Goal: Information Seeking & Learning: Learn about a topic

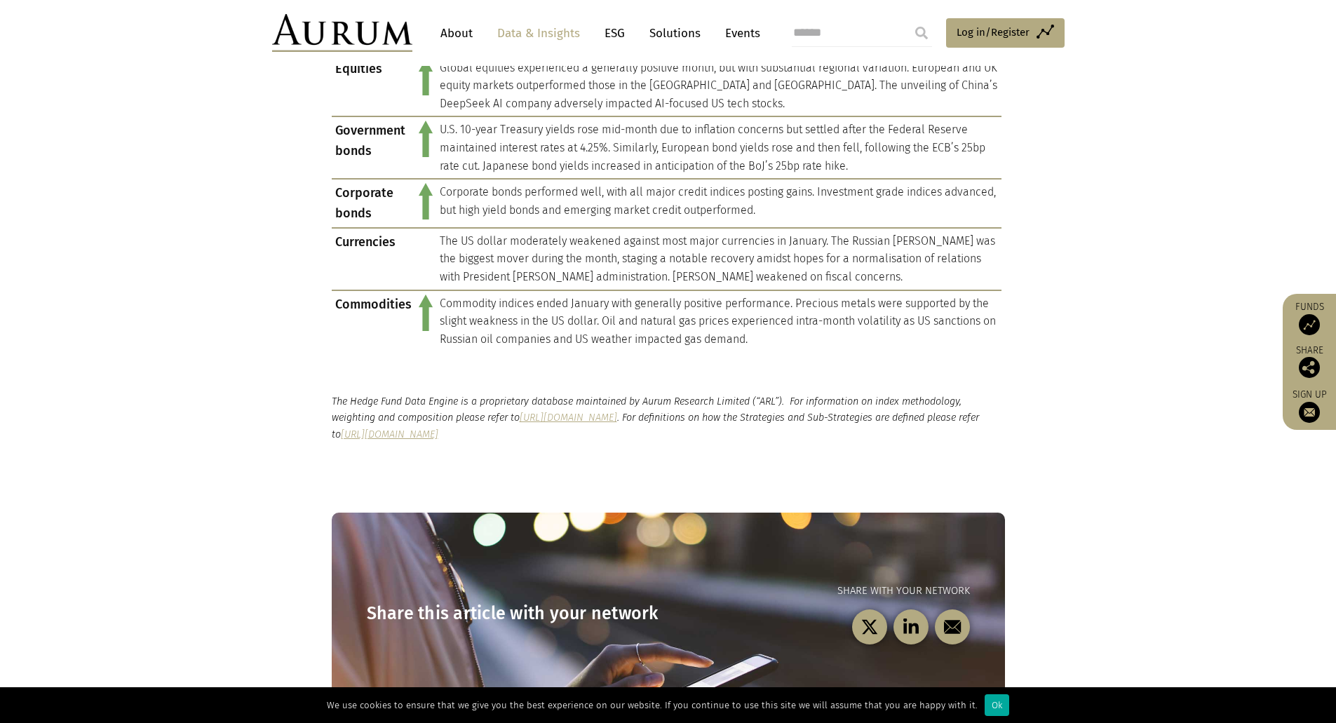
scroll to position [1754, 0]
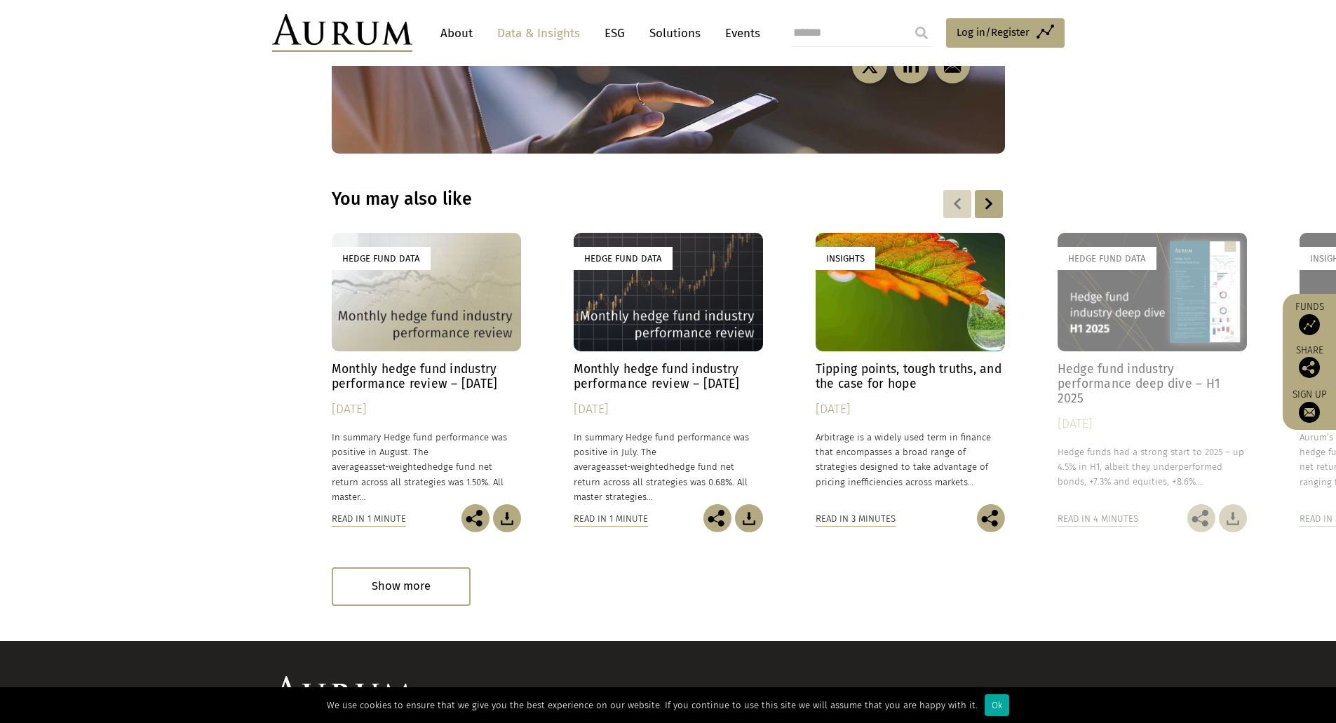
click at [460, 371] on h4 "Monthly hedge fund industry performance review – August 2025" at bounding box center [426, 376] width 189 height 29
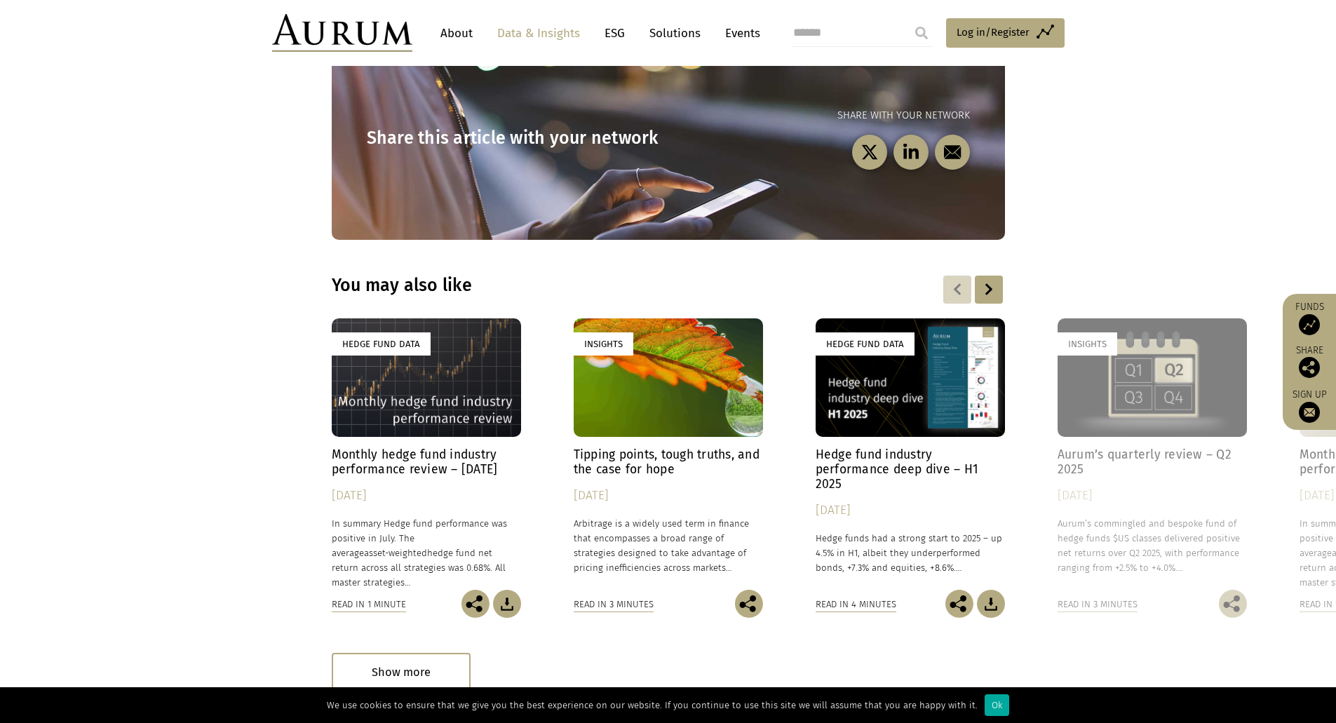
scroll to position [1824, 0]
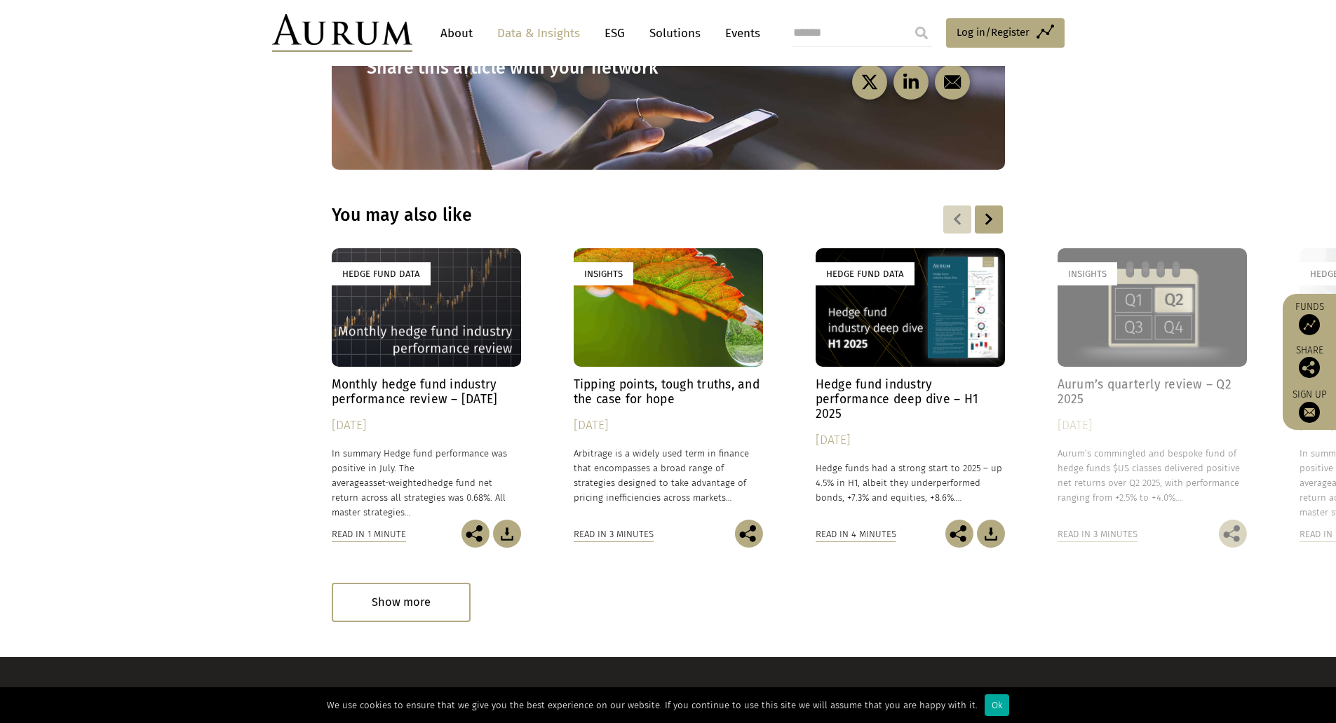
click at [946, 340] on div "Hedge Fund Data" at bounding box center [910, 307] width 189 height 119
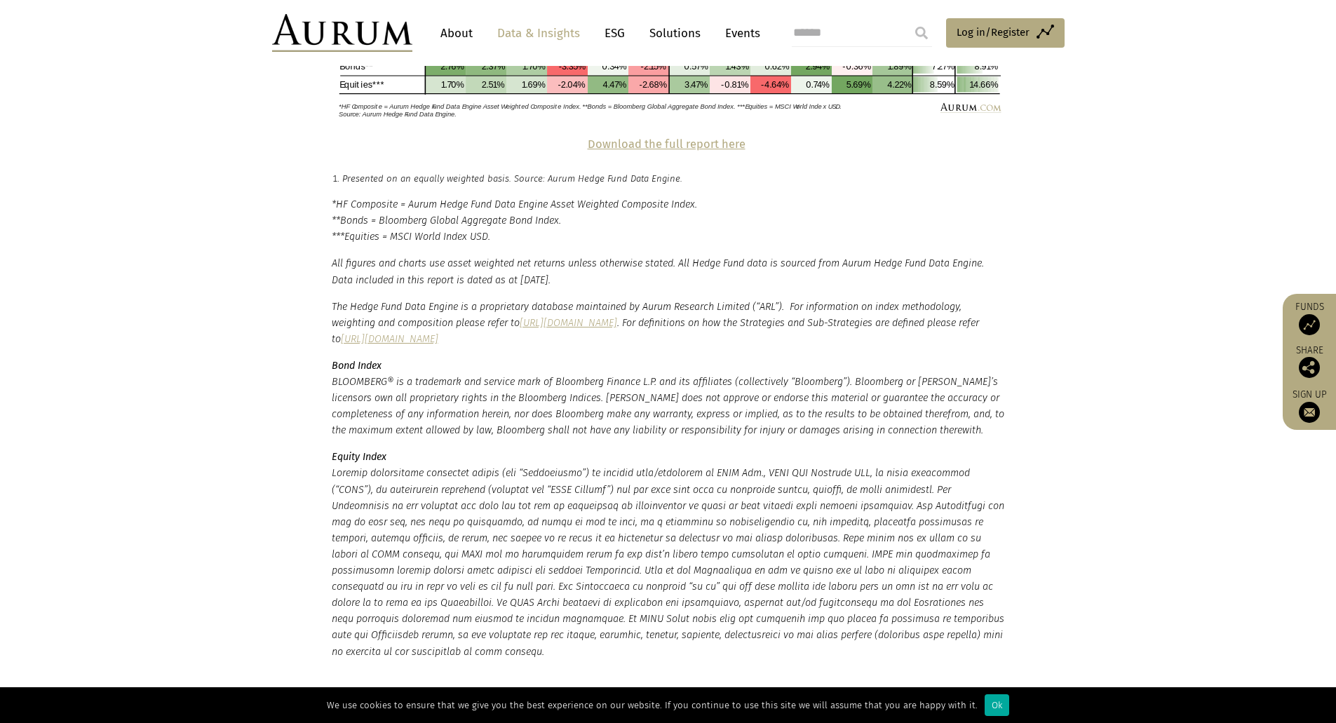
scroll to position [3437, 0]
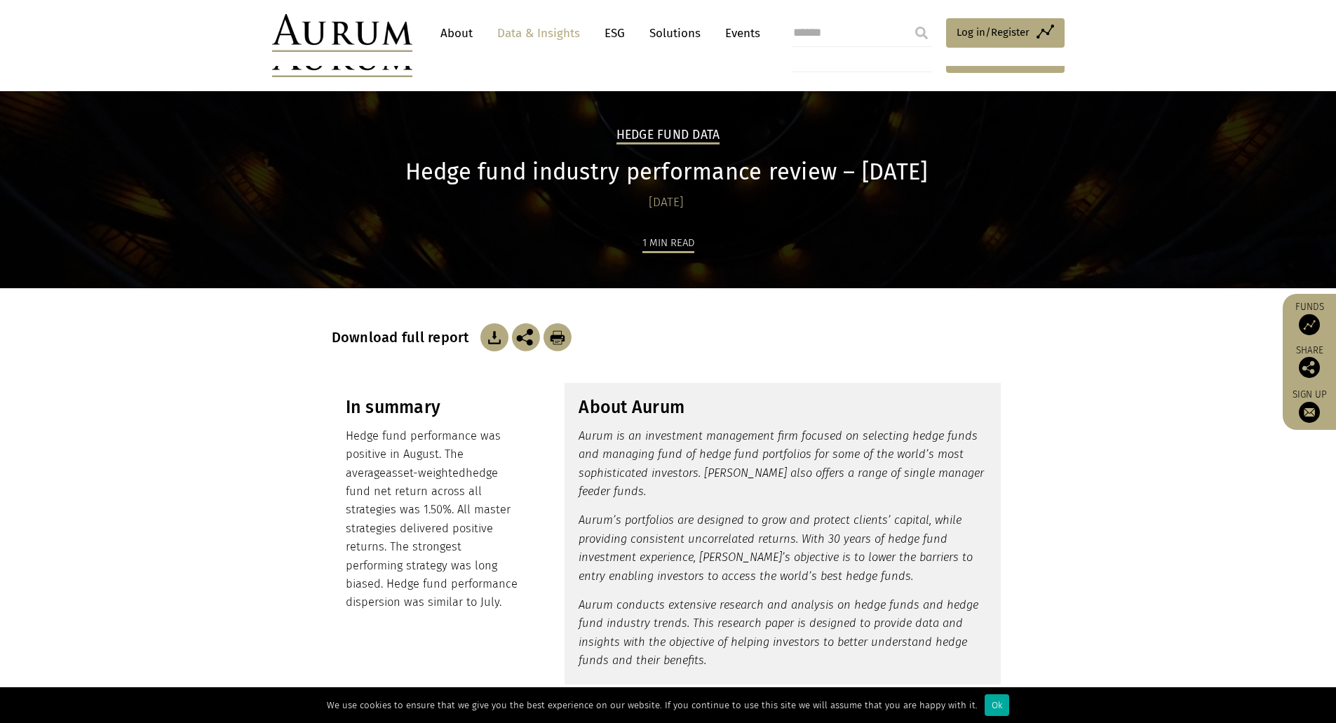
scroll to position [1824, 0]
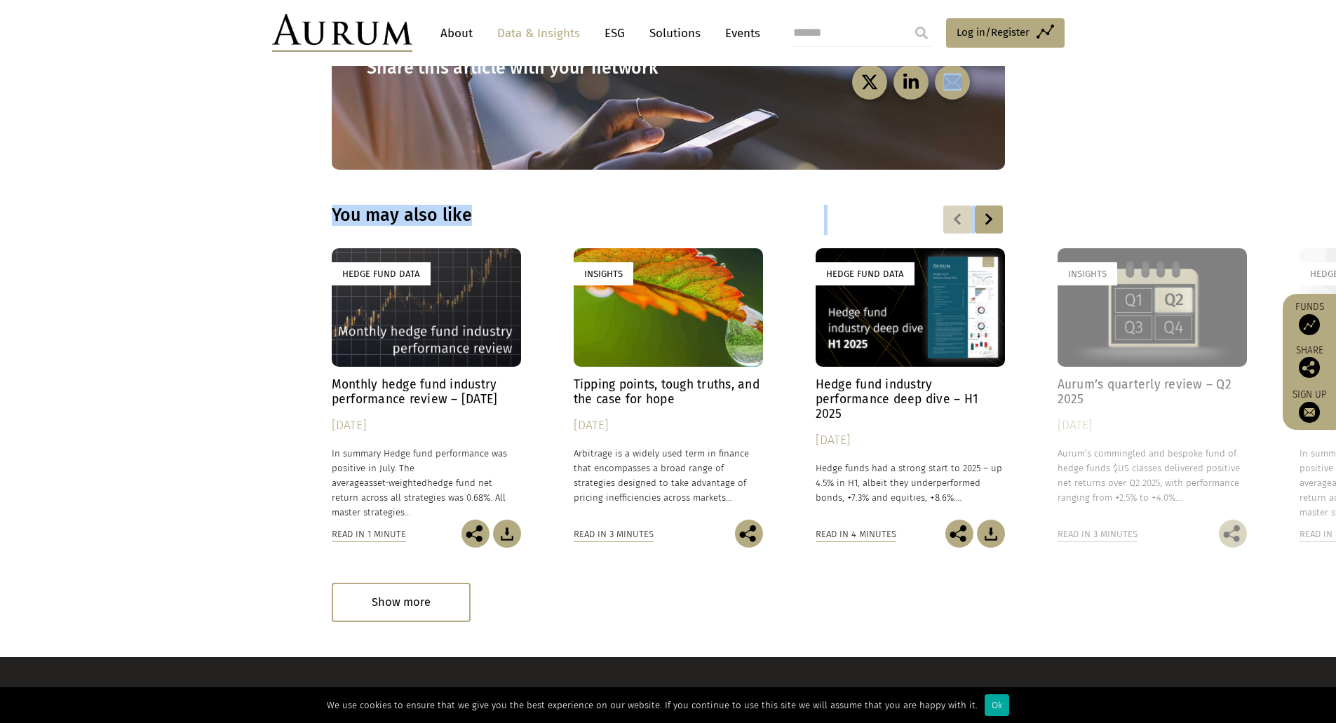
drag, startPoint x: 1263, startPoint y: 159, endPoint x: 1075, endPoint y: 175, distance: 189.3
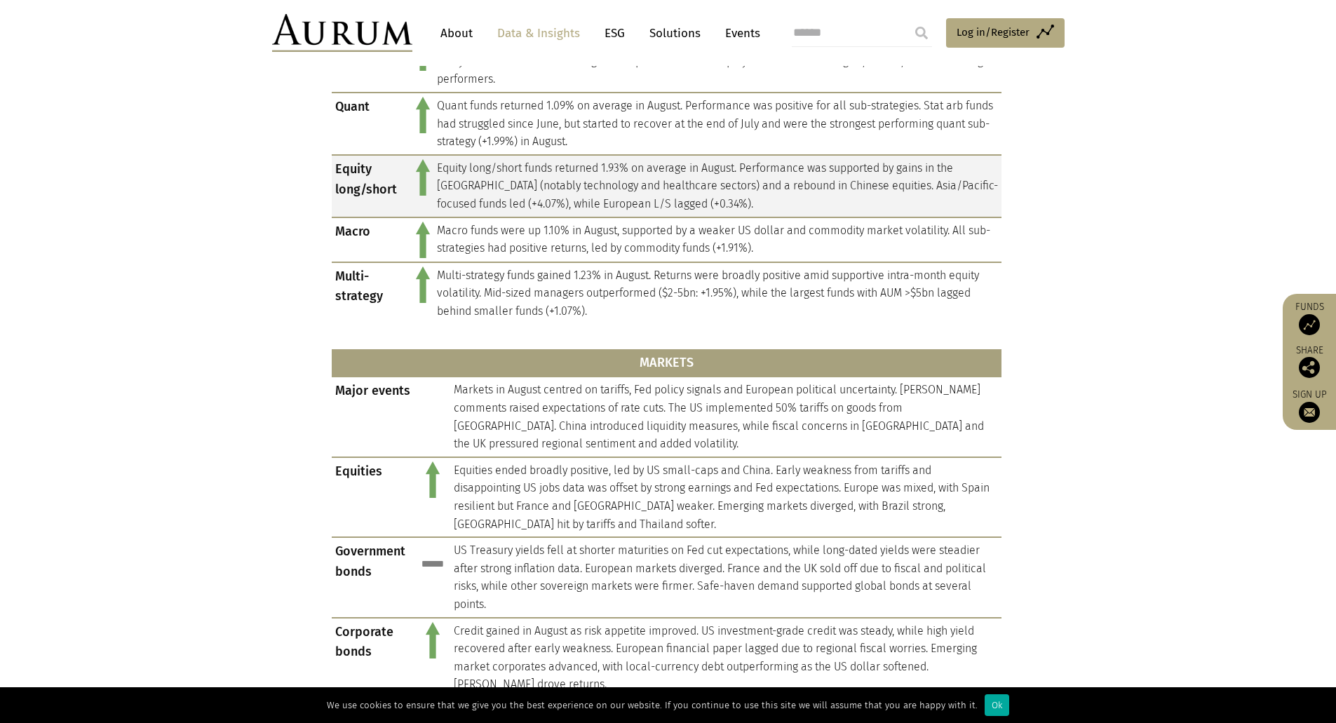
scroll to position [772, 0]
